Goal: Communication & Community: Share content

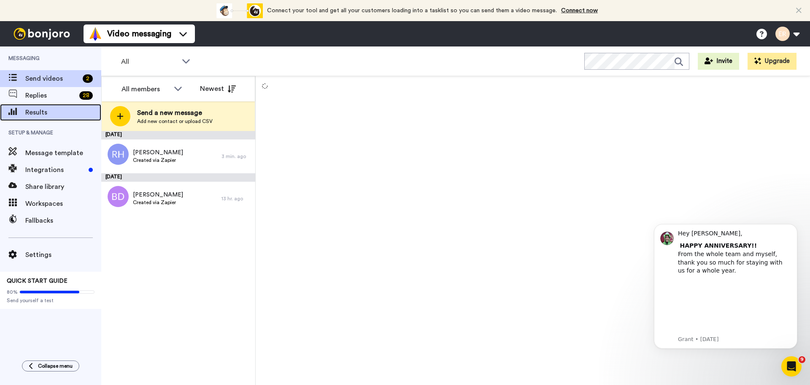
click at [46, 111] on span "Results" at bounding box center [63, 112] width 76 height 10
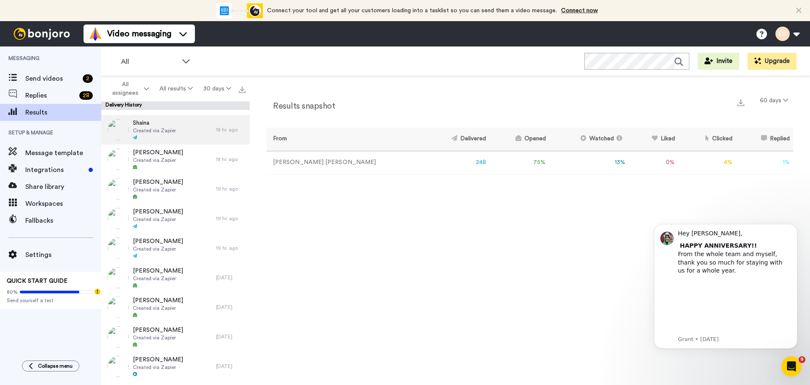
scroll to position [84, 0]
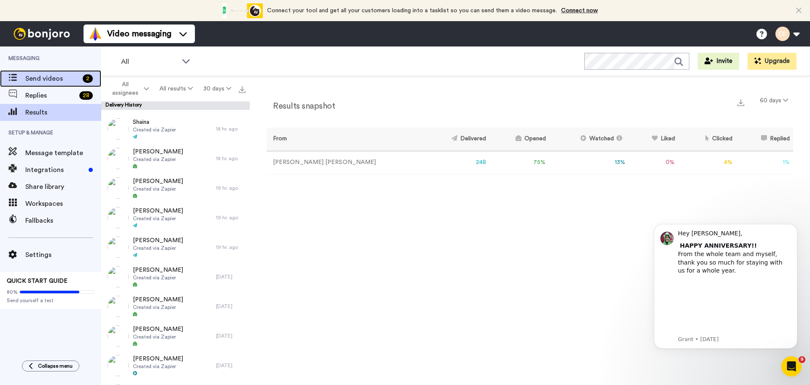
click at [32, 77] on span "Send videos" at bounding box center [52, 78] width 54 height 10
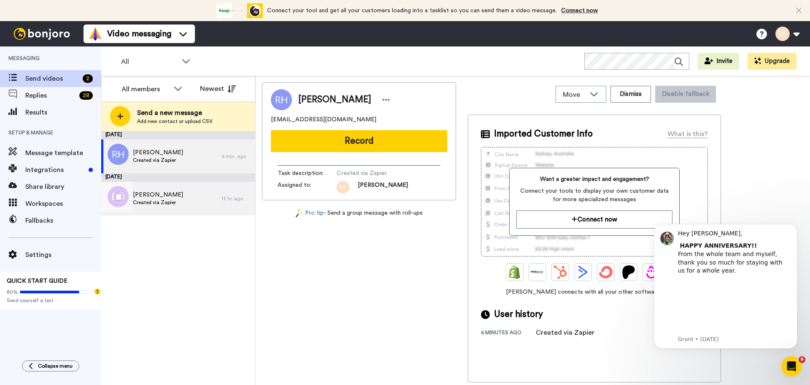
click at [181, 202] on div "Brooke Dudley Created via Zapier" at bounding box center [161, 198] width 120 height 34
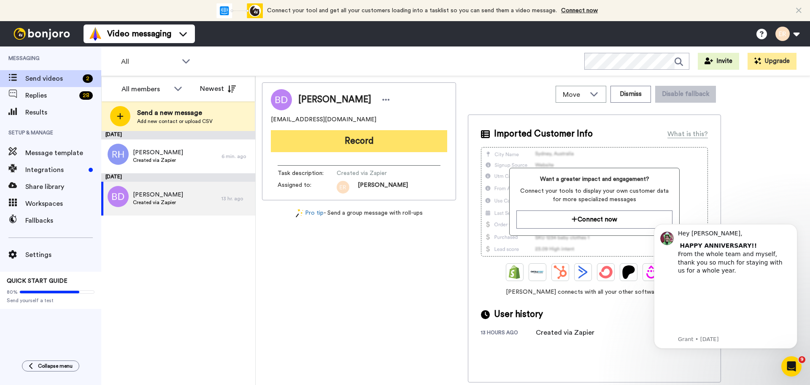
click at [363, 142] on button "Record" at bounding box center [359, 141] width 176 height 22
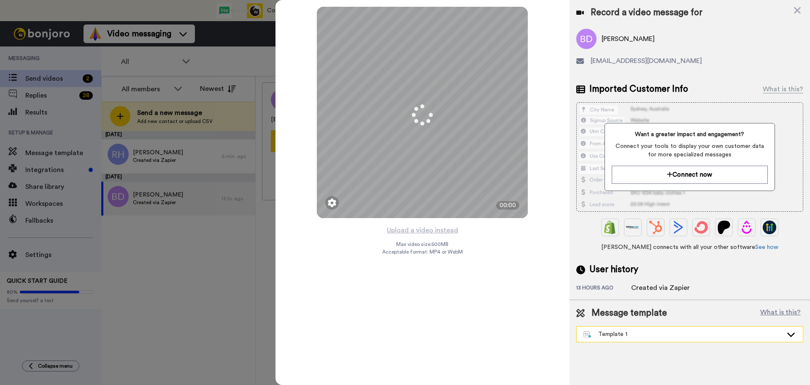
click at [630, 331] on div "Template 1" at bounding box center [683, 334] width 199 height 8
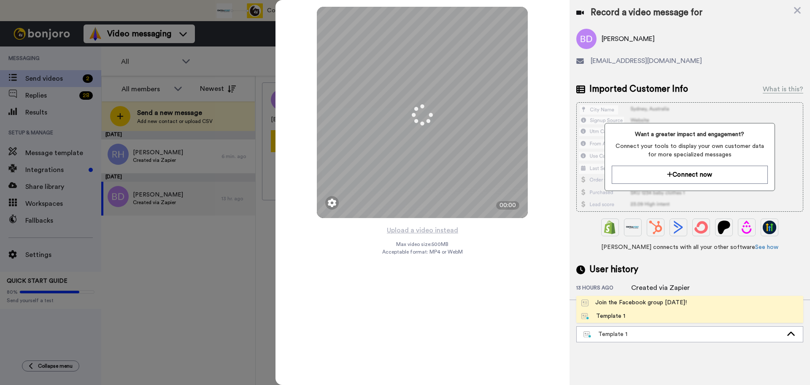
click at [607, 302] on div "Join the Facebook group today!" at bounding box center [635, 302] width 106 height 8
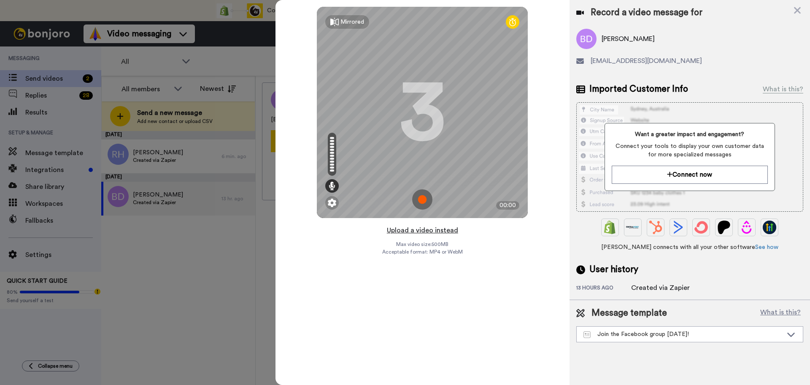
click at [430, 230] on button "Upload a video instead" at bounding box center [423, 230] width 76 height 11
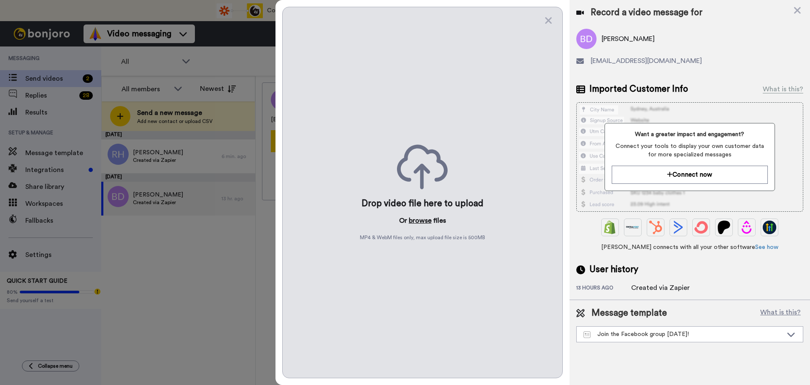
click at [424, 223] on button "browse" at bounding box center [420, 220] width 23 height 10
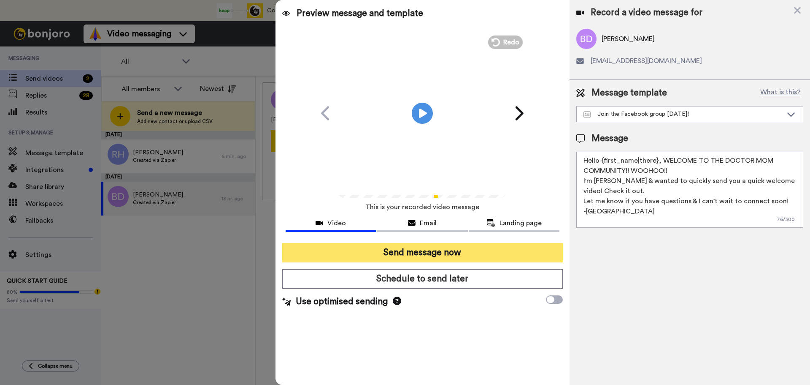
click at [438, 253] on button "Send message now" at bounding box center [422, 252] width 281 height 19
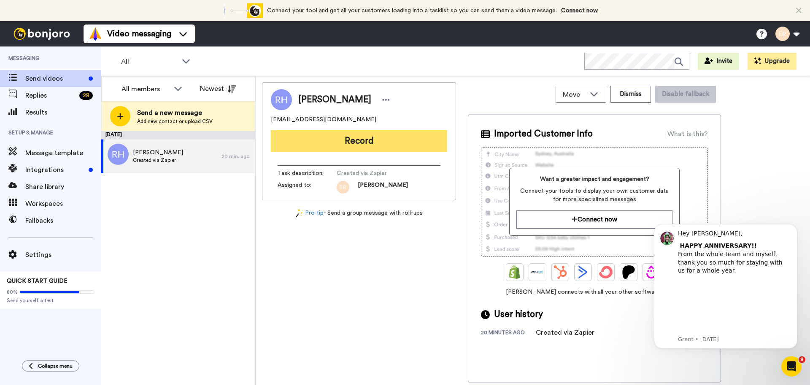
click at [358, 141] on button "Record" at bounding box center [359, 141] width 176 height 22
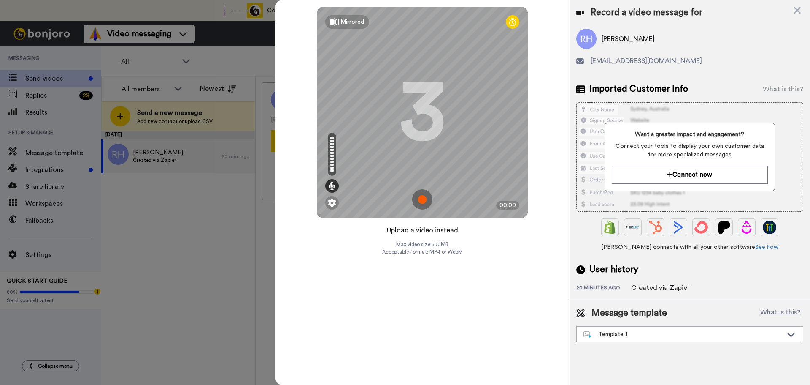
click at [412, 230] on button "Upload a video instead" at bounding box center [423, 230] width 76 height 11
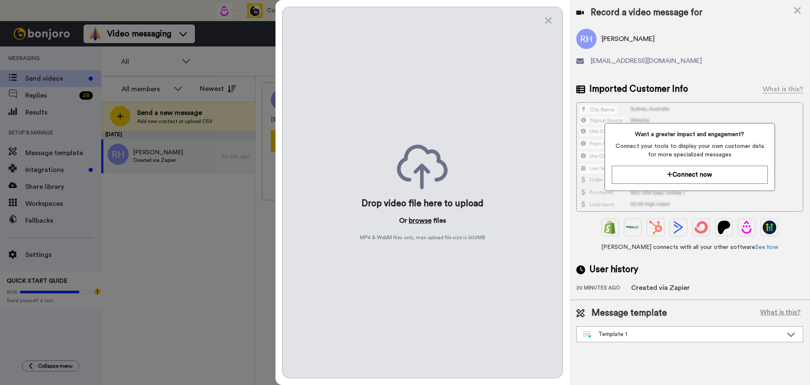
click at [410, 218] on button "browse" at bounding box center [420, 220] width 23 height 10
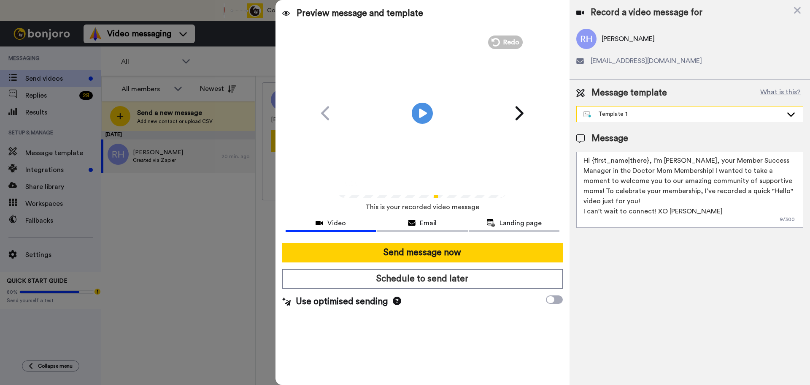
click at [593, 121] on div "Template 1" at bounding box center [690, 113] width 226 height 15
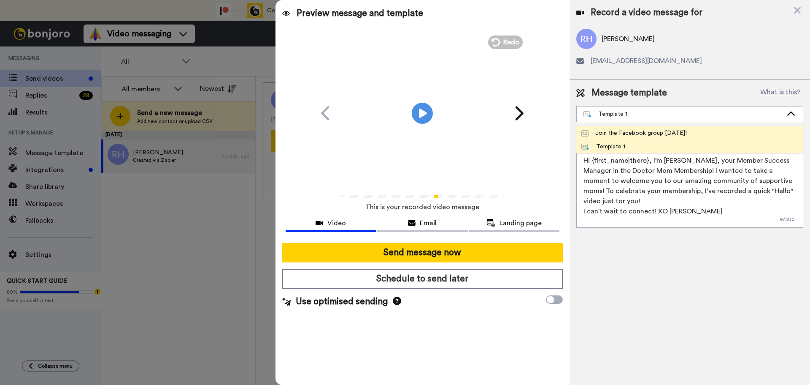
click at [607, 139] on li "Join the Facebook group today!" at bounding box center [690, 133] width 227 height 14
type textarea "Hello {first_name|there}, WELCOME TO THE DOCTOR MOM COMMUNITY!! WOOHOO!! I'm Be…"
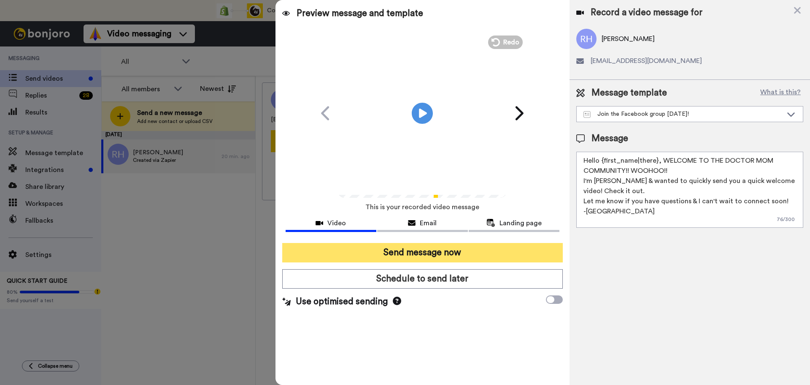
click at [458, 252] on button "Send message now" at bounding box center [422, 252] width 281 height 19
